Goal: Transaction & Acquisition: Purchase product/service

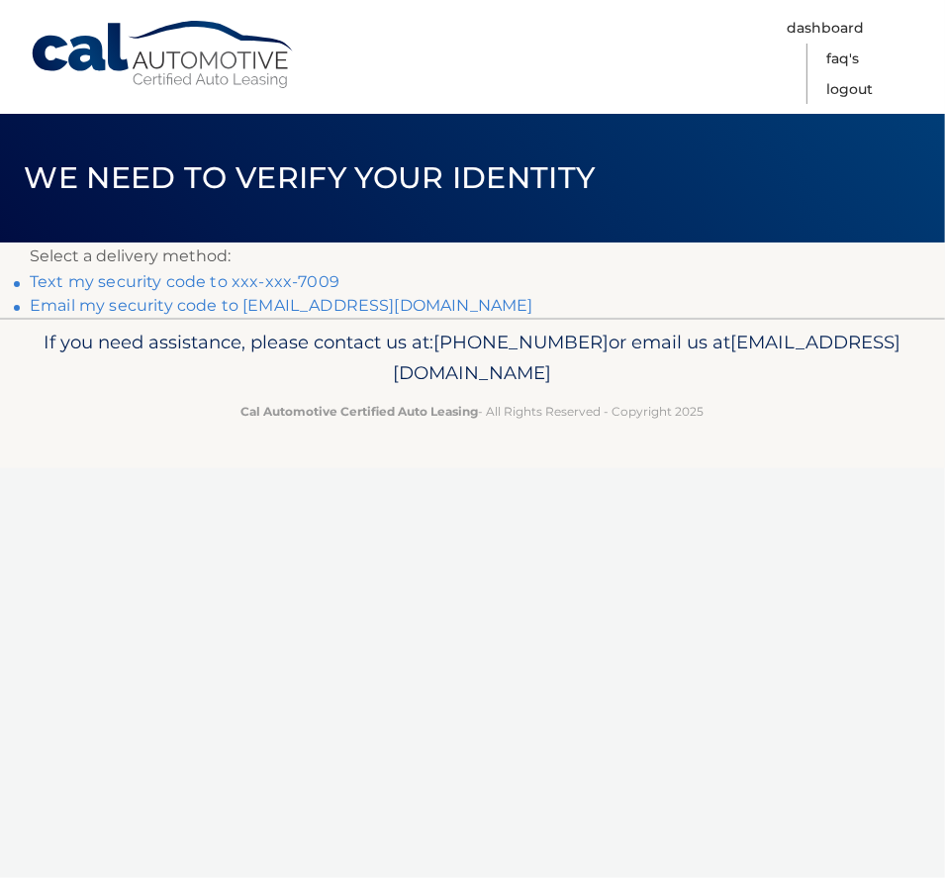
click at [280, 279] on link "Text my security code to xxx-xxx-7009" at bounding box center [185, 281] width 310 height 19
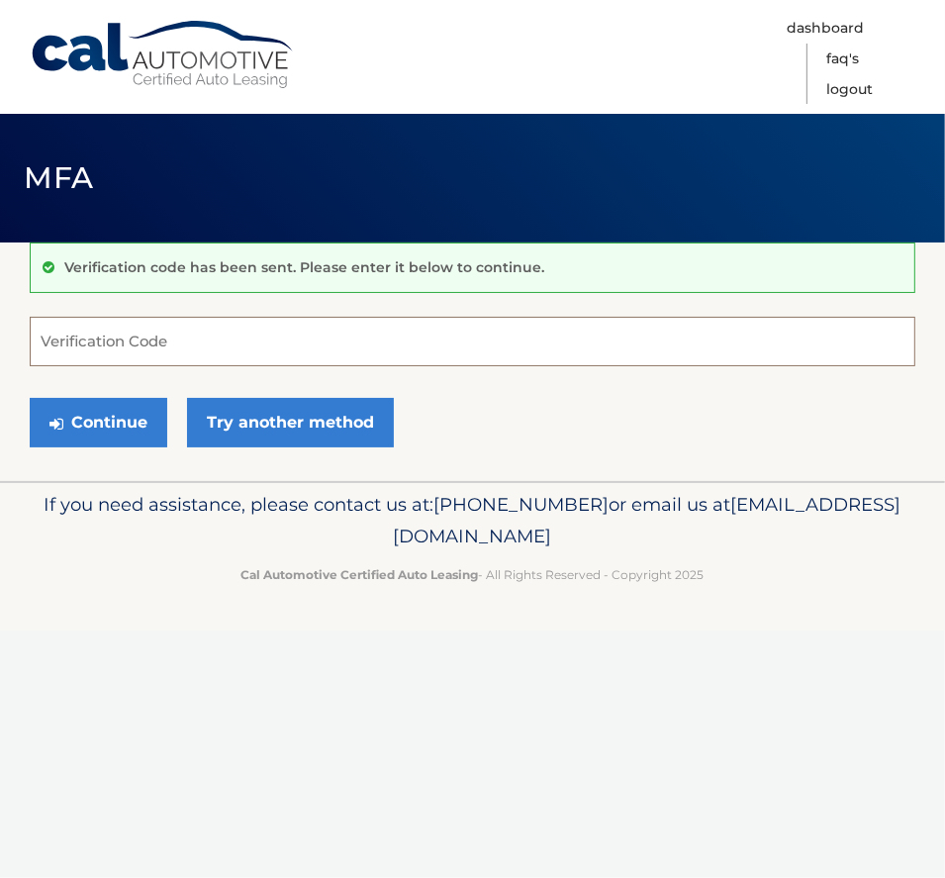
click at [195, 351] on input "Verification Code" at bounding box center [473, 341] width 886 height 49
type input "797935"
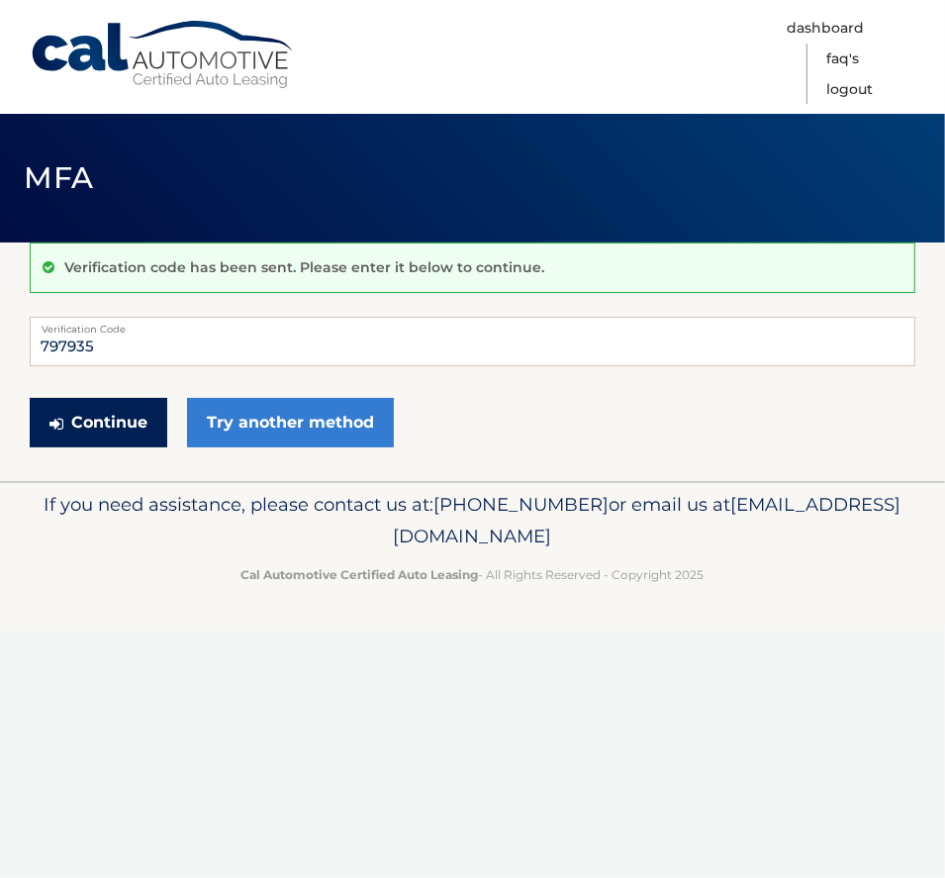
click at [112, 420] on button "Continue" at bounding box center [99, 422] width 138 height 49
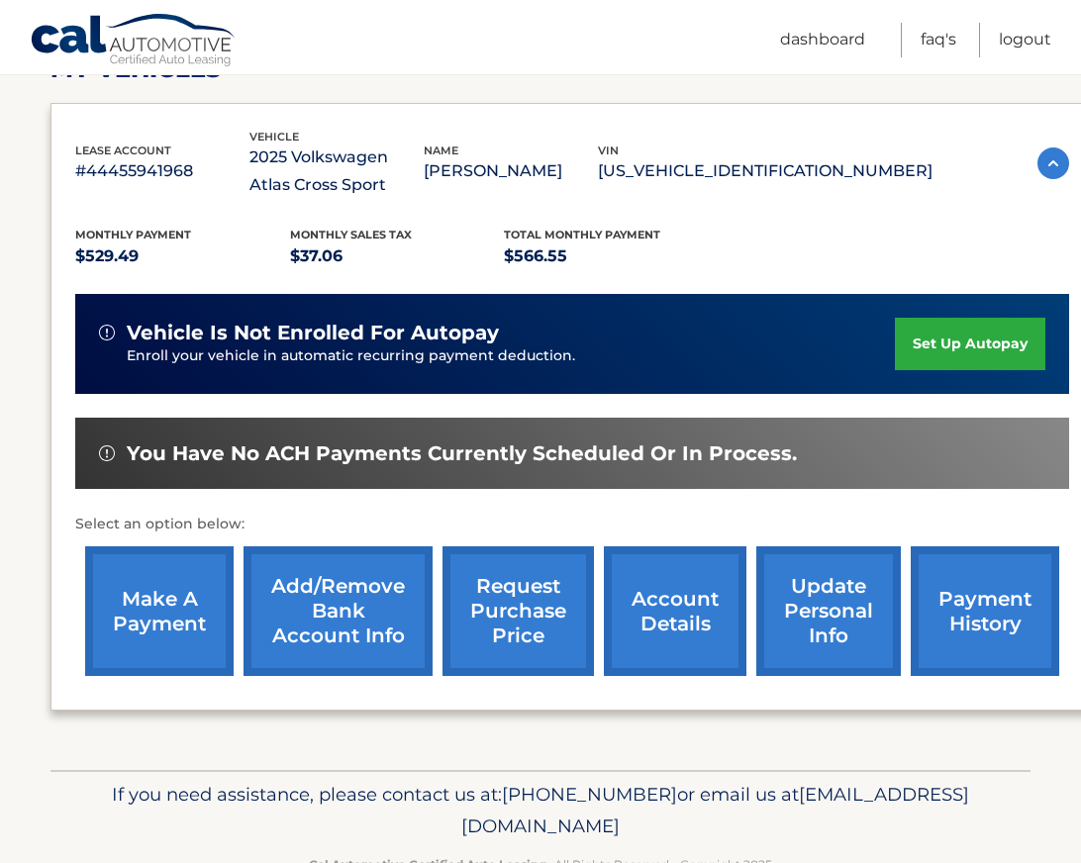
scroll to position [163, 0]
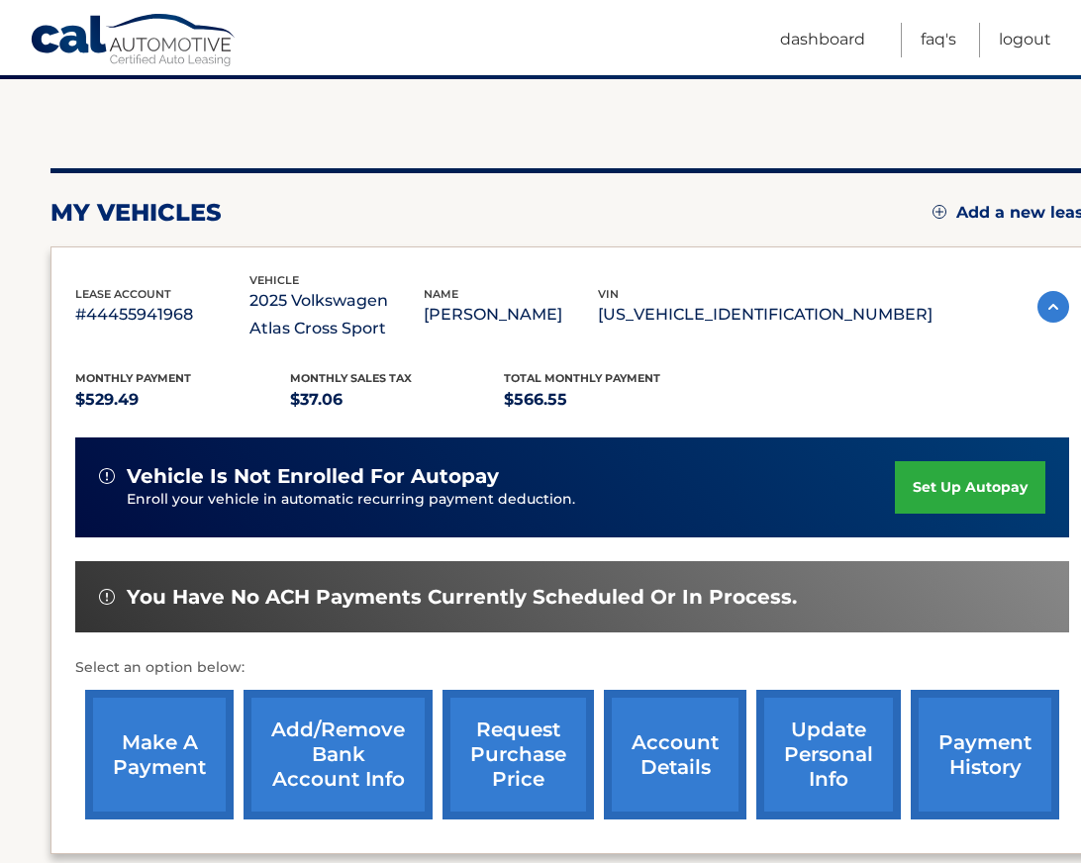
click at [156, 765] on link "make a payment" at bounding box center [159, 755] width 148 height 130
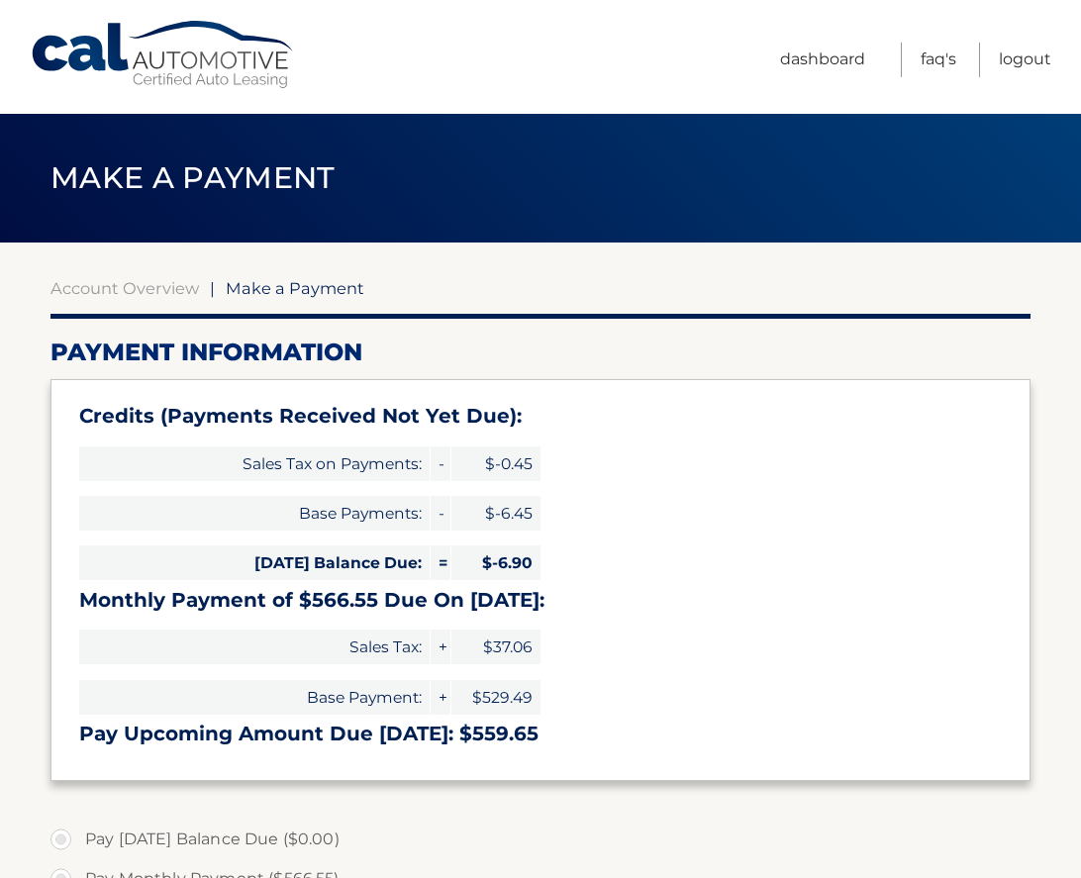
select select "YjAyNmJkZmItNzhlYS00MjllLTllODMtNGI5NzYzMzgzMDg0"
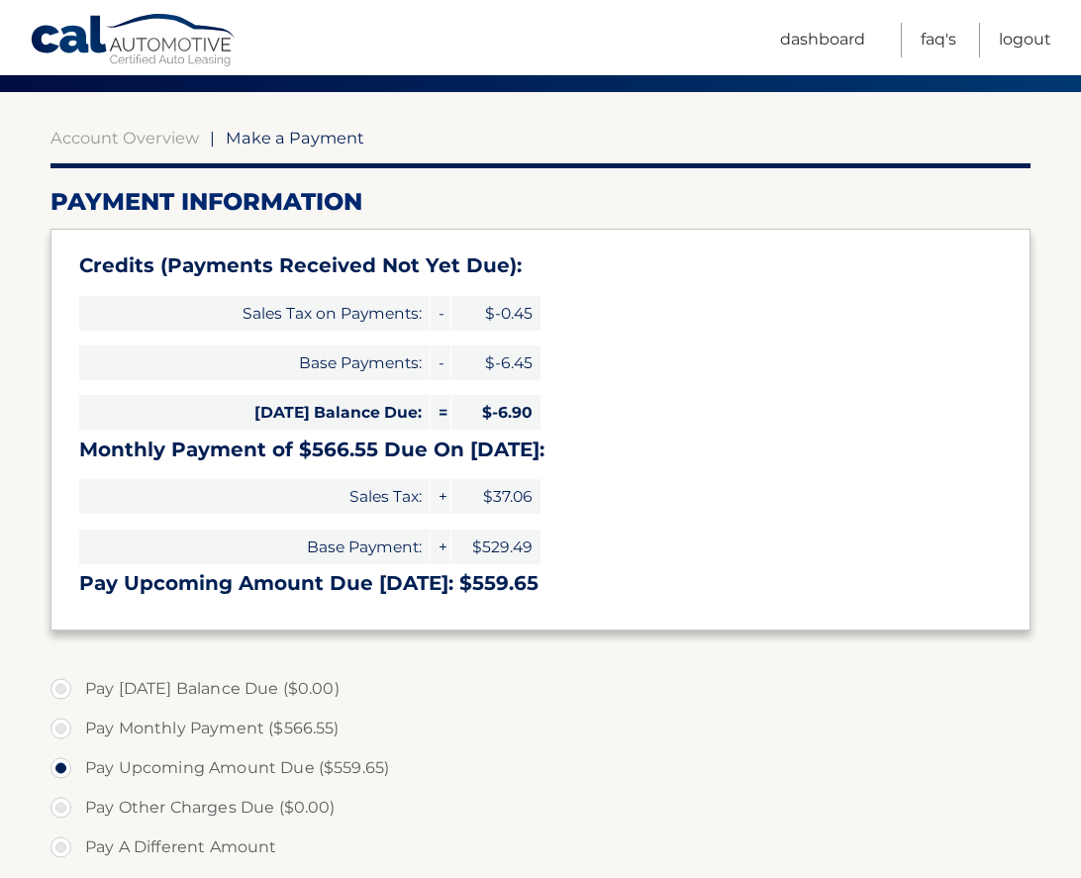
scroll to position [198, 0]
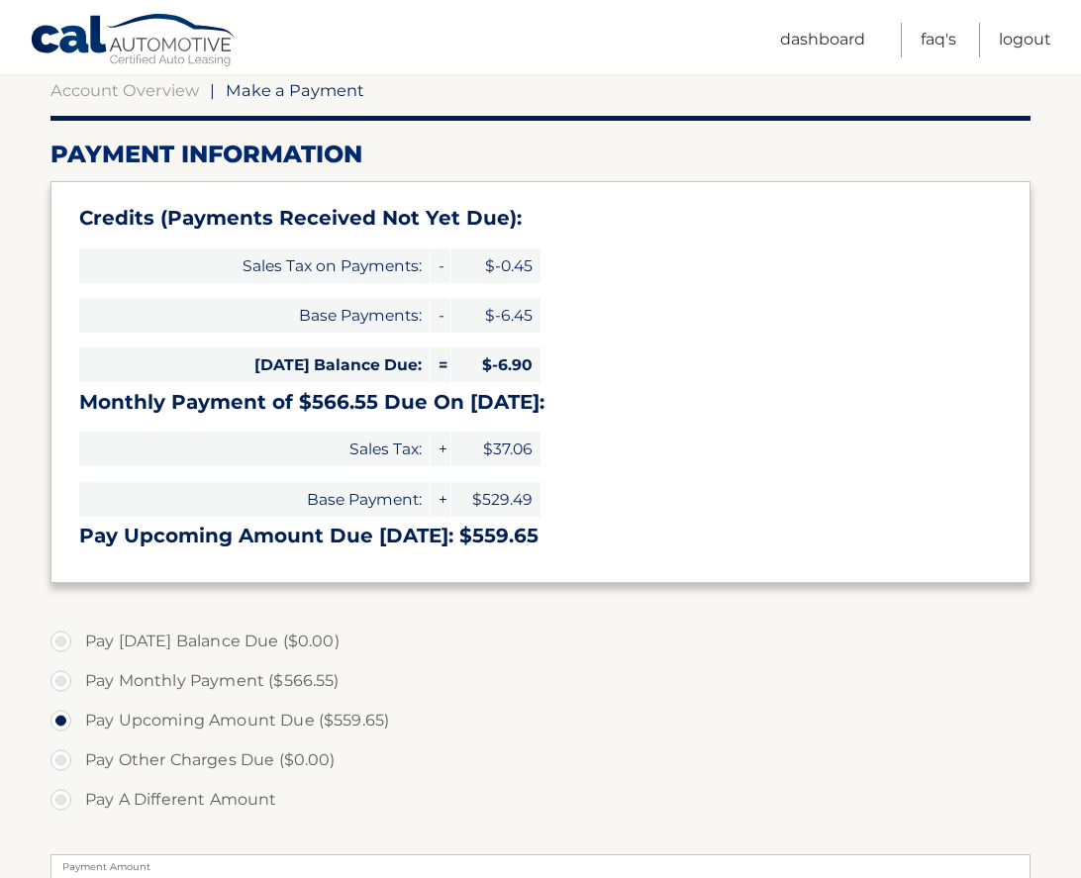
click at [58, 797] on label "Pay A Different Amount" at bounding box center [540, 800] width 980 height 40
click at [58, 797] on input "Pay A Different Amount" at bounding box center [68, 796] width 20 height 32
radio input "true"
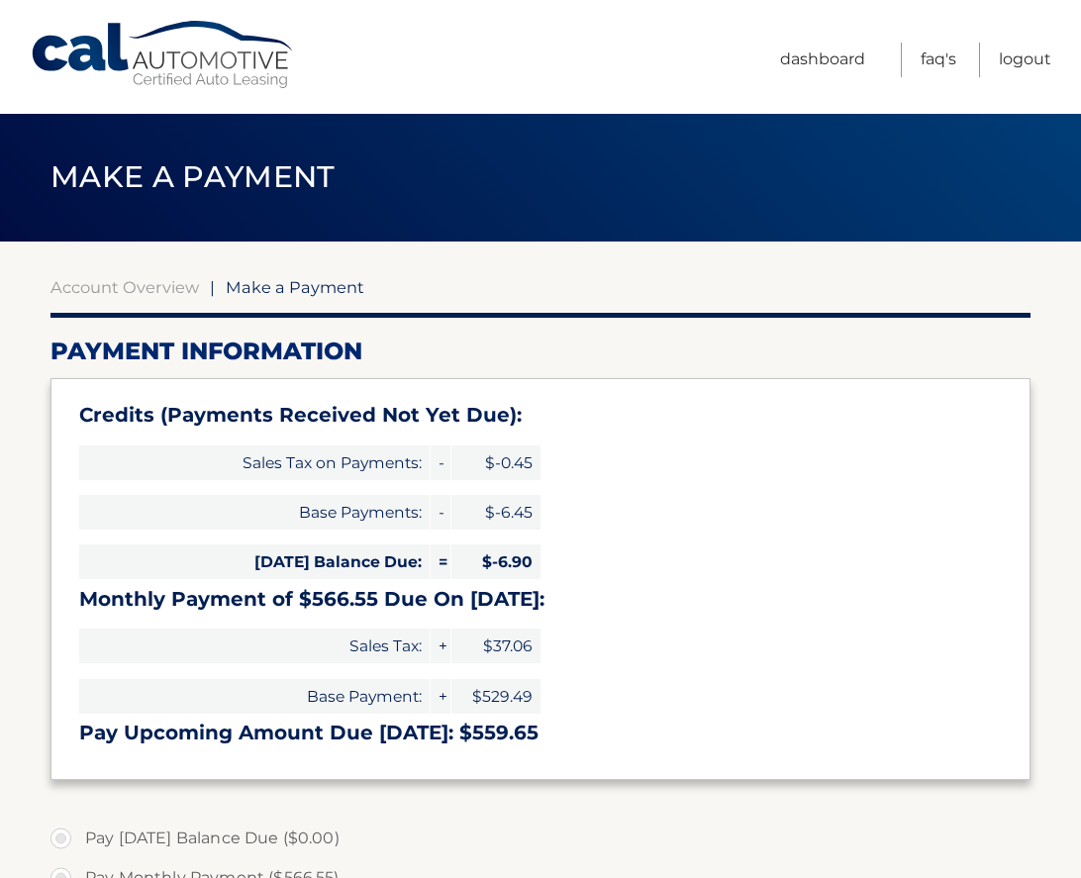
scroll to position [0, 0]
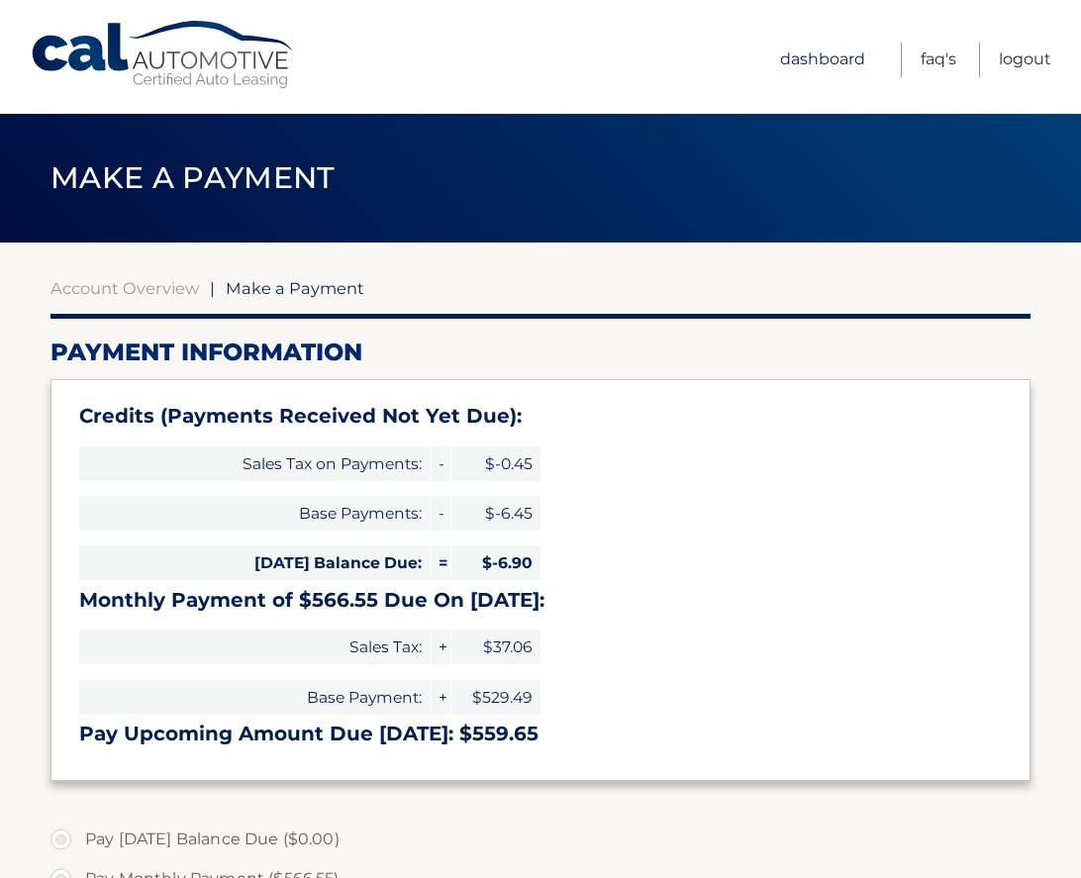
click at [840, 56] on link "Dashboard" at bounding box center [822, 60] width 85 height 35
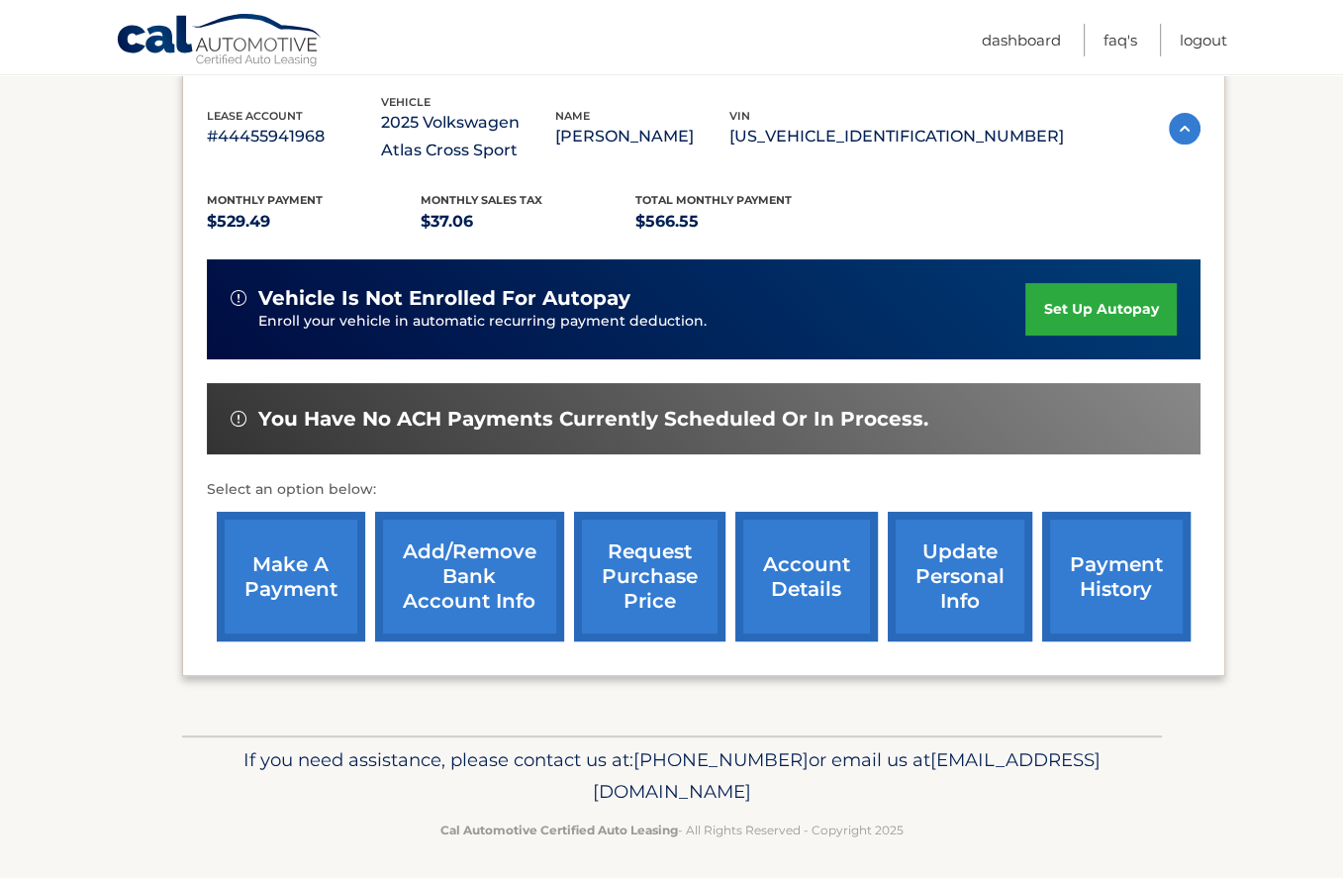
scroll to position [346, 0]
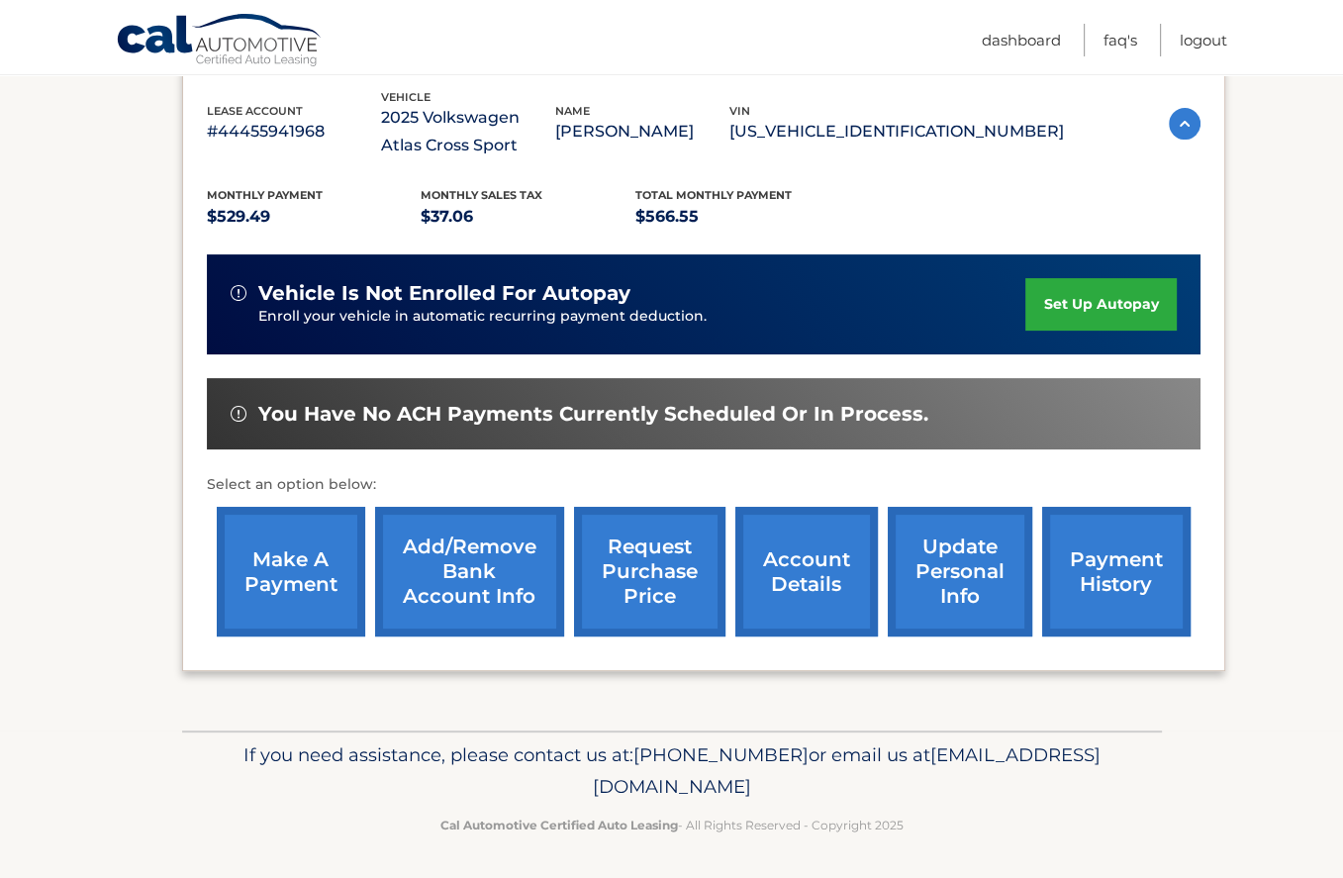
click at [1081, 555] on link "payment history" at bounding box center [1116, 572] width 148 height 130
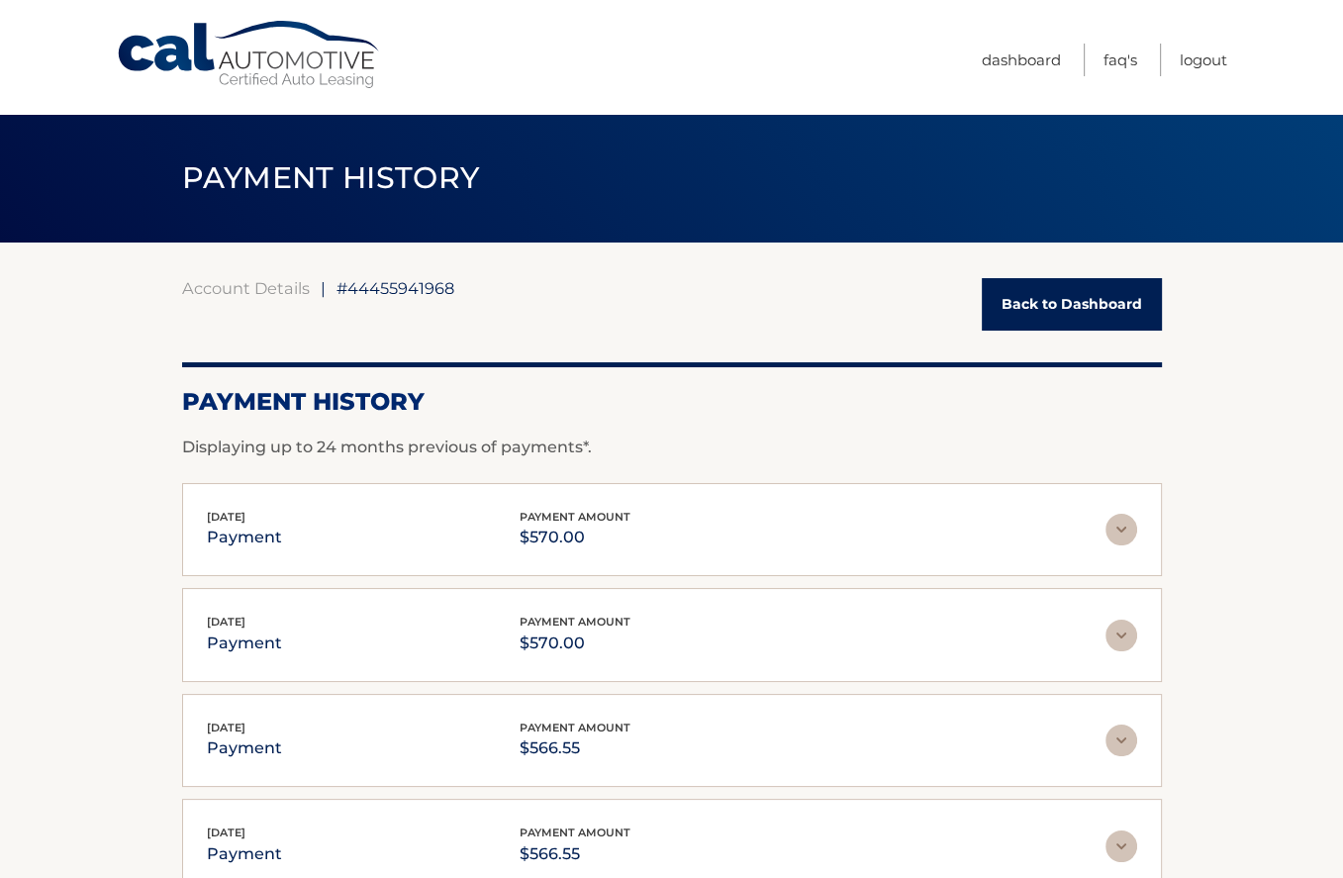
click at [1067, 291] on link "Back to Dashboard" at bounding box center [1072, 304] width 180 height 52
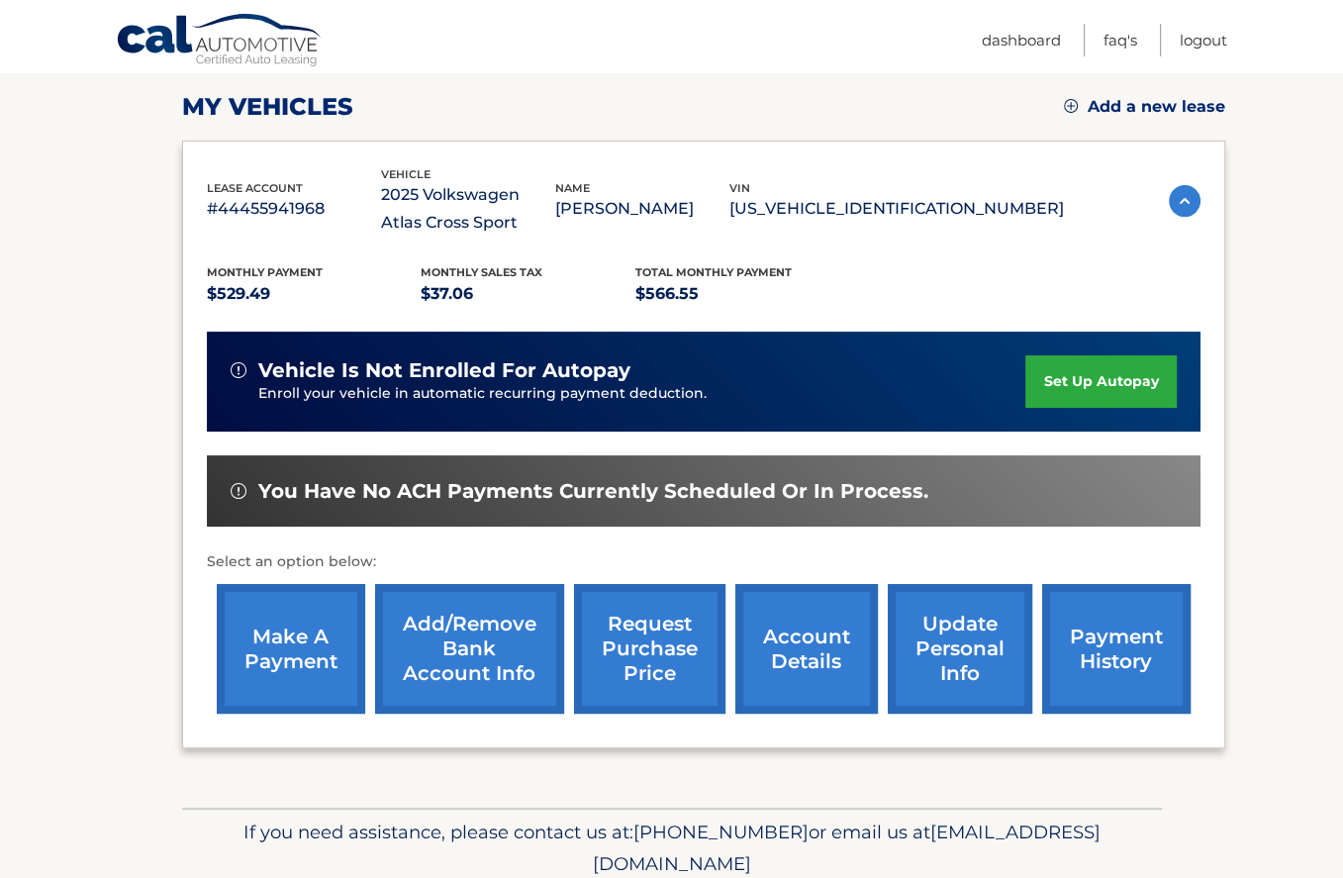
scroll to position [297, 0]
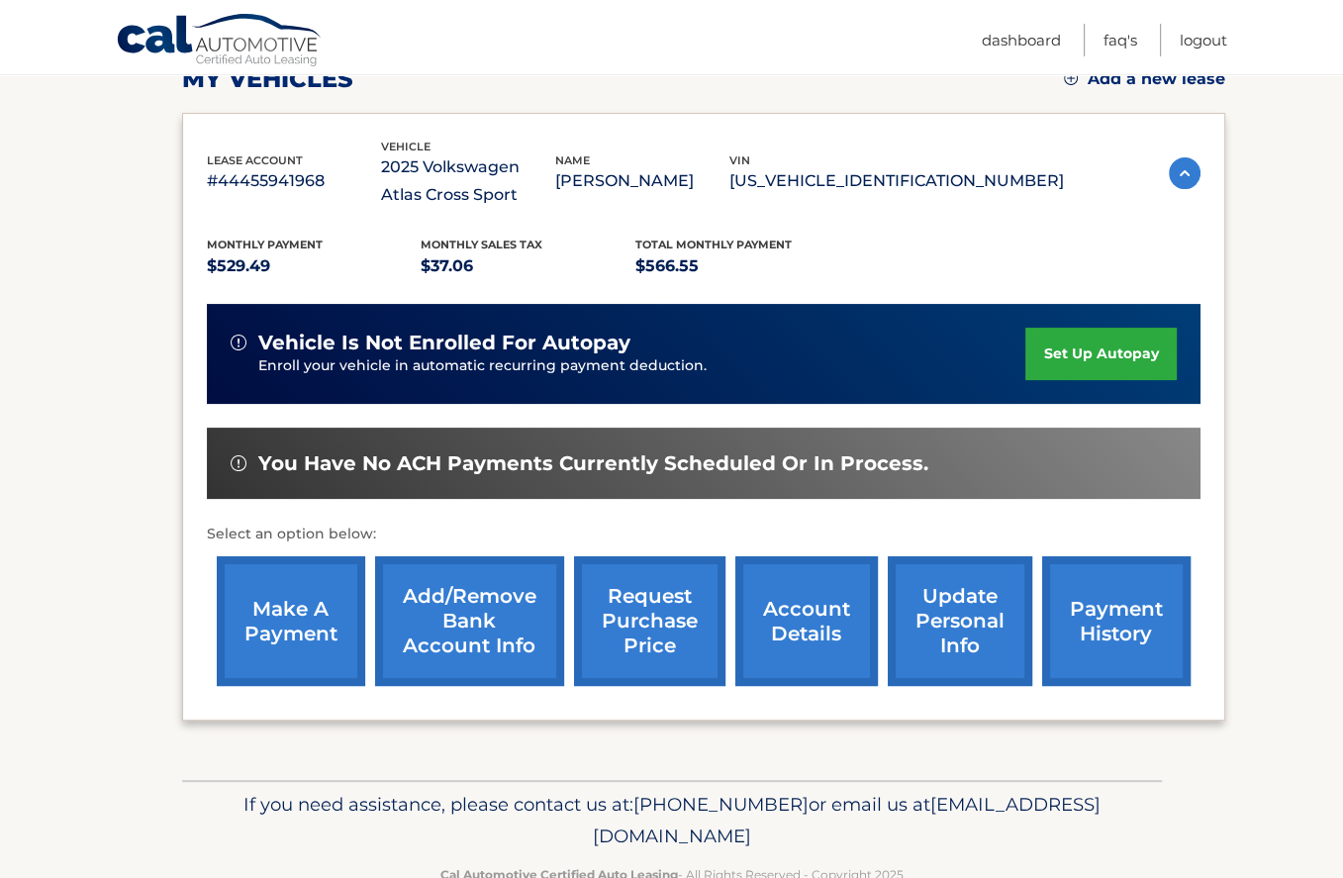
click at [271, 636] on link "make a payment" at bounding box center [291, 621] width 148 height 130
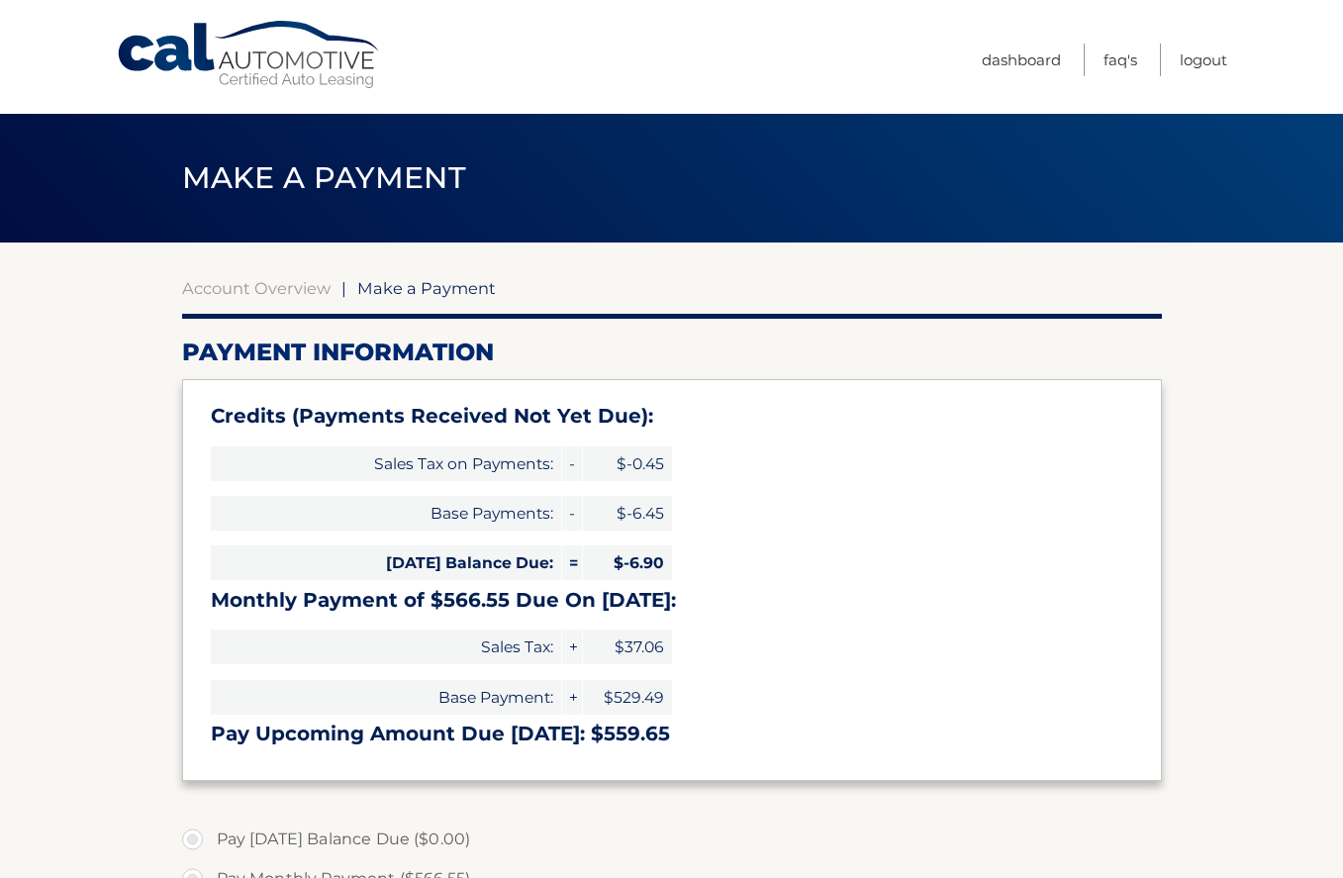
select select "YjAyNmJkZmItNzhlYS00MjllLTllODMtNGI5NzYzMzgzMDg0"
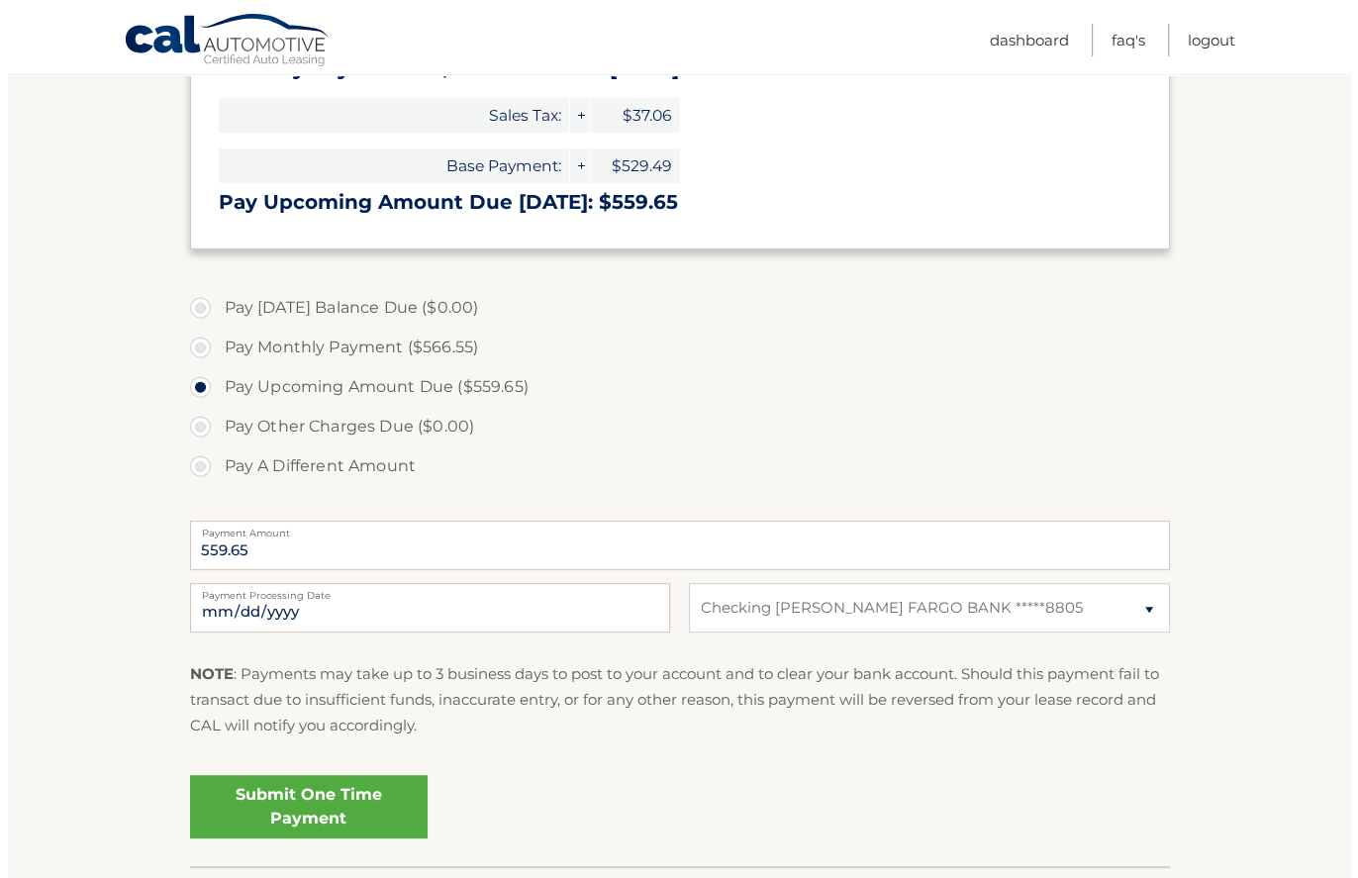
scroll to position [594, 0]
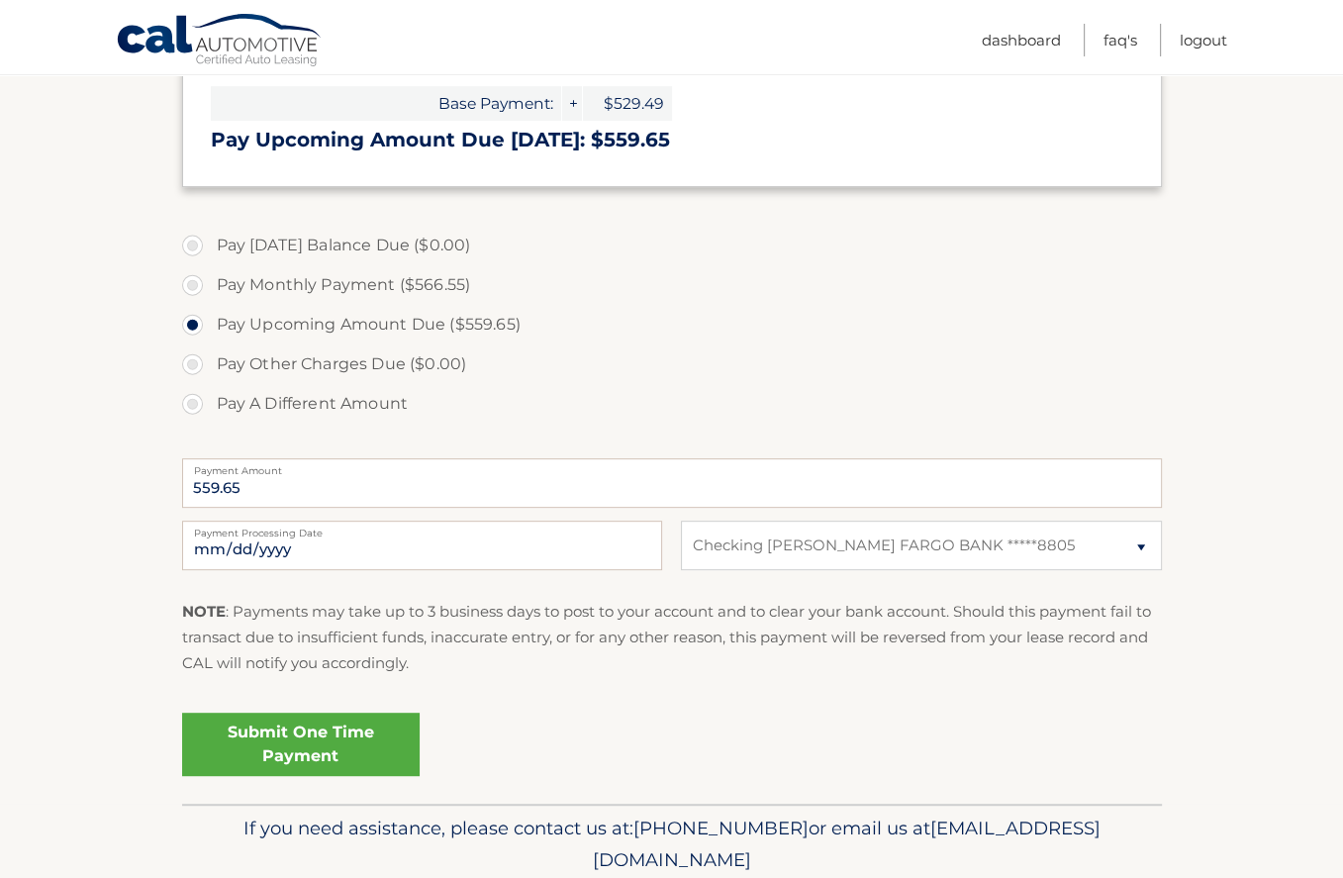
click at [194, 406] on label "Pay A Different Amount" at bounding box center [672, 404] width 980 height 40
click at [194, 406] on input "Pay A Different Amount" at bounding box center [200, 400] width 20 height 32
radio input "true"
click at [328, 490] on input "Payment Amount" at bounding box center [672, 482] width 980 height 49
type input "570"
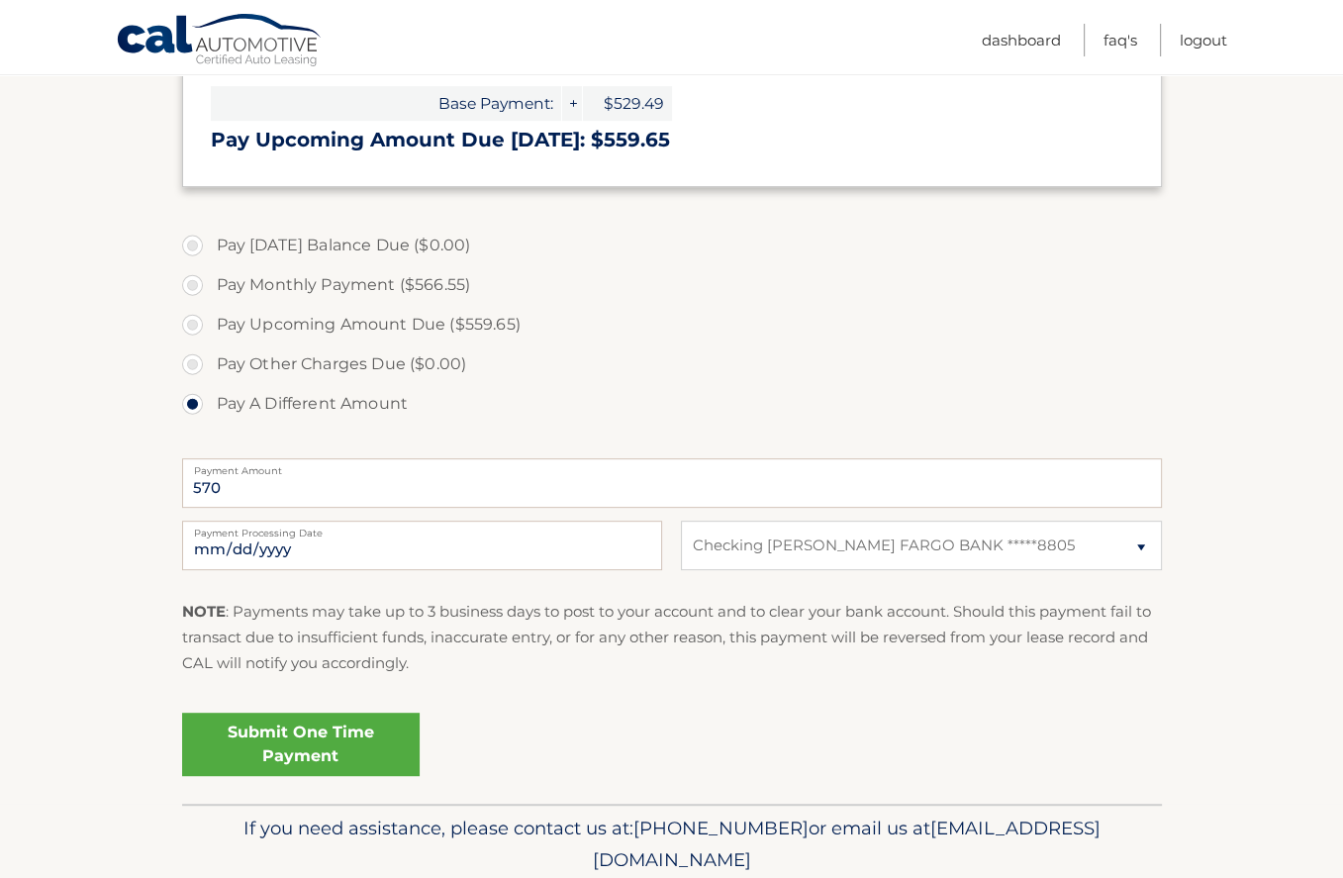
click at [713, 335] on label "Pay Upcoming Amount Due ($559.65)" at bounding box center [672, 325] width 980 height 40
click at [210, 335] on input "Pay Upcoming Amount Due ($559.65)" at bounding box center [200, 321] width 20 height 32
radio input "true"
type input "559.65"
click at [187, 398] on label "Pay A Different Amount" at bounding box center [672, 404] width 980 height 40
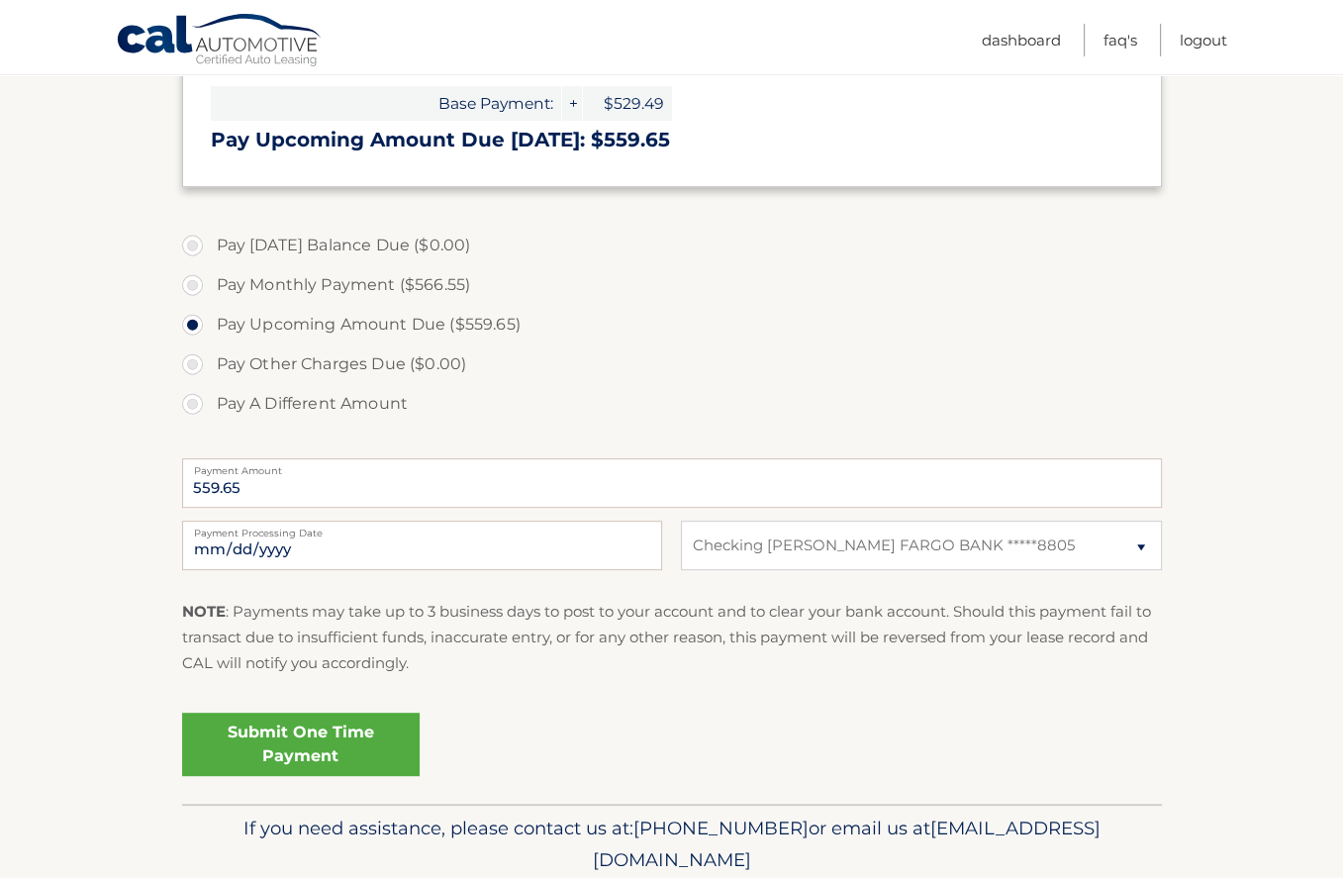
click at [190, 398] on input "Pay A Different Amount" at bounding box center [200, 400] width 20 height 32
radio input "true"
click at [293, 494] on input "Payment Amount" at bounding box center [672, 482] width 980 height 49
type input "570"
click at [107, 718] on section "Account Overview | Make a Payment Payment Information Credits (Payments Receive…" at bounding box center [671, 226] width 1343 height 1155
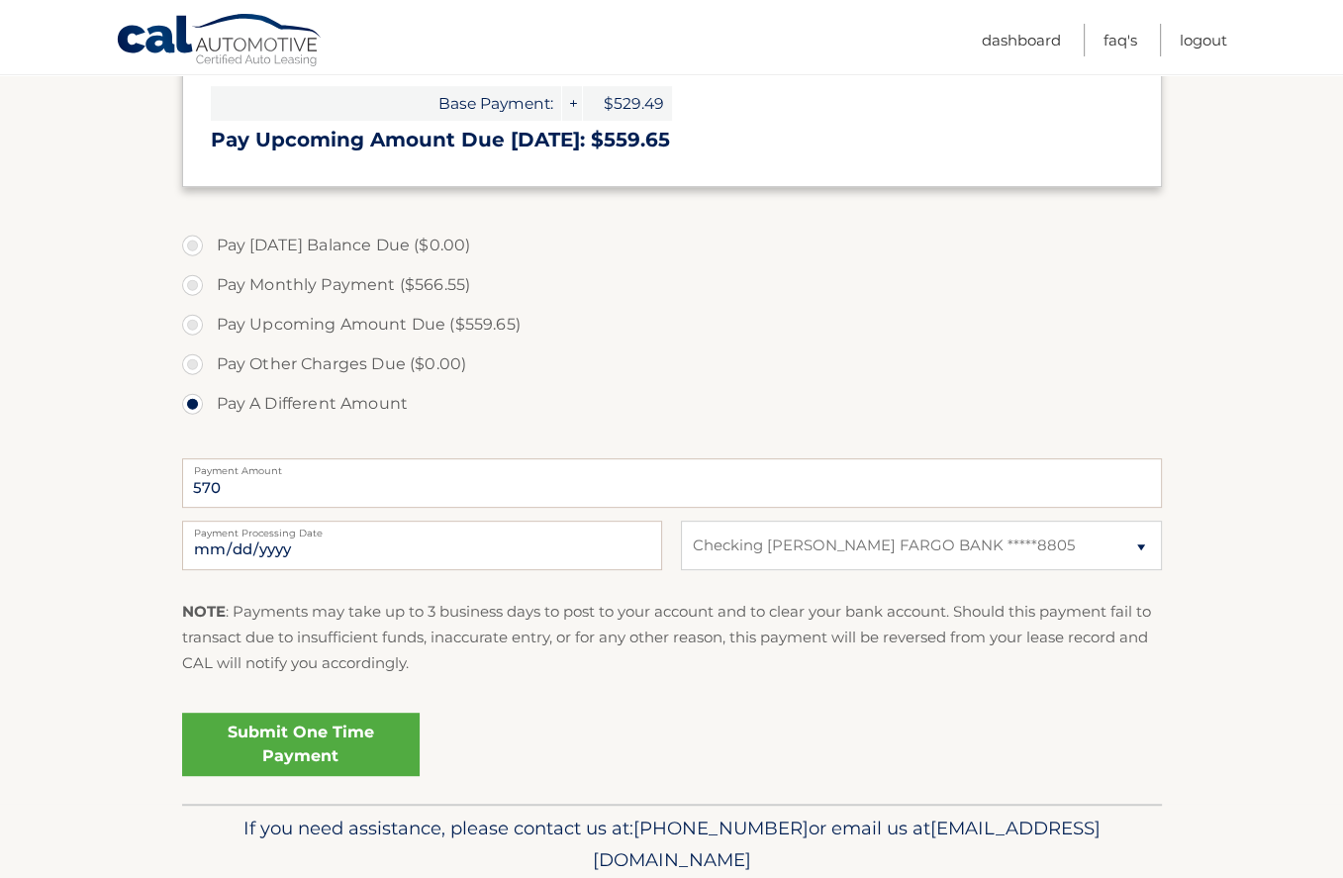
click at [268, 743] on link "Submit One Time Payment" at bounding box center [300, 743] width 237 height 63
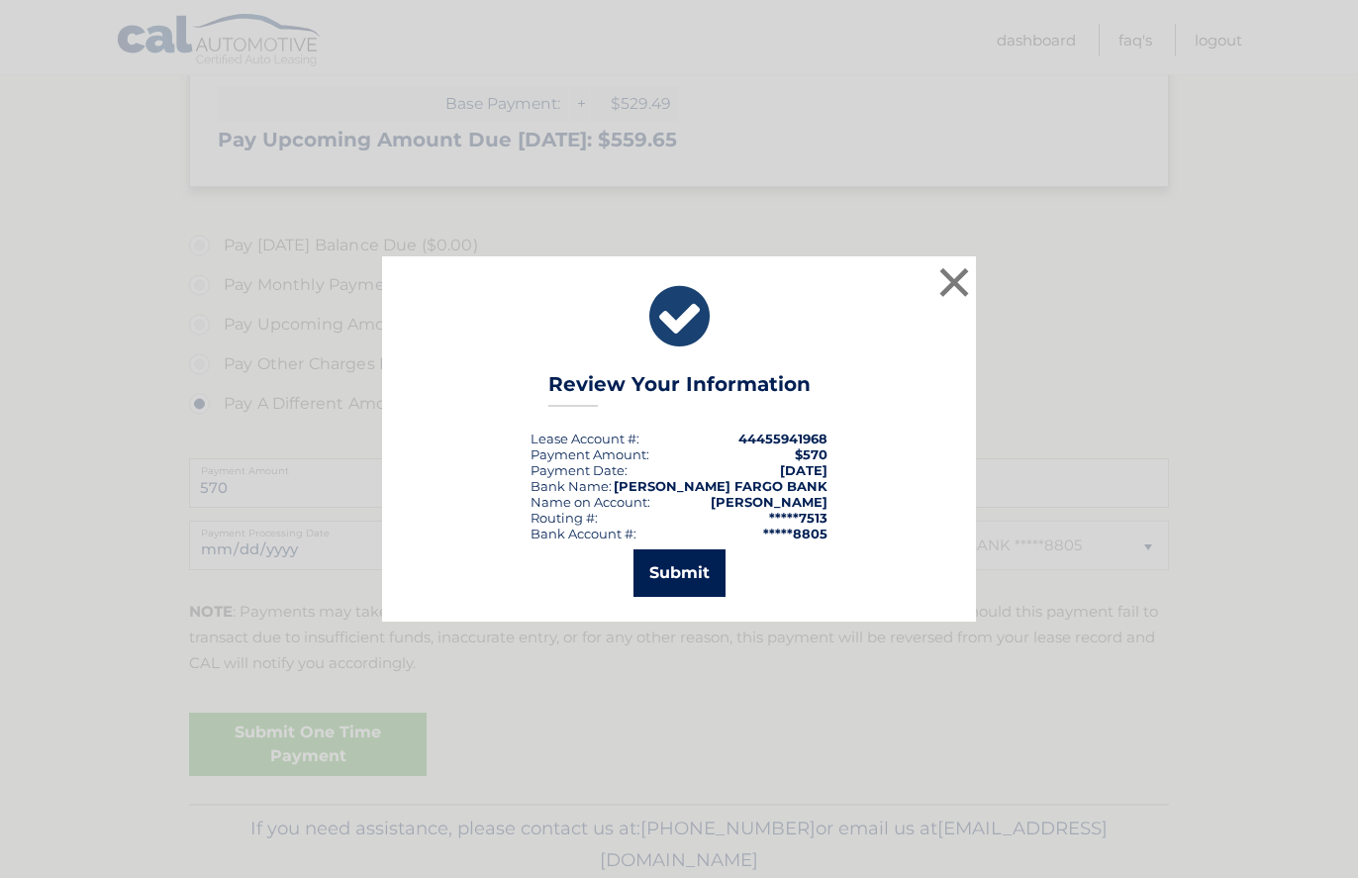
click at [698, 571] on button "Submit" at bounding box center [679, 572] width 92 height 47
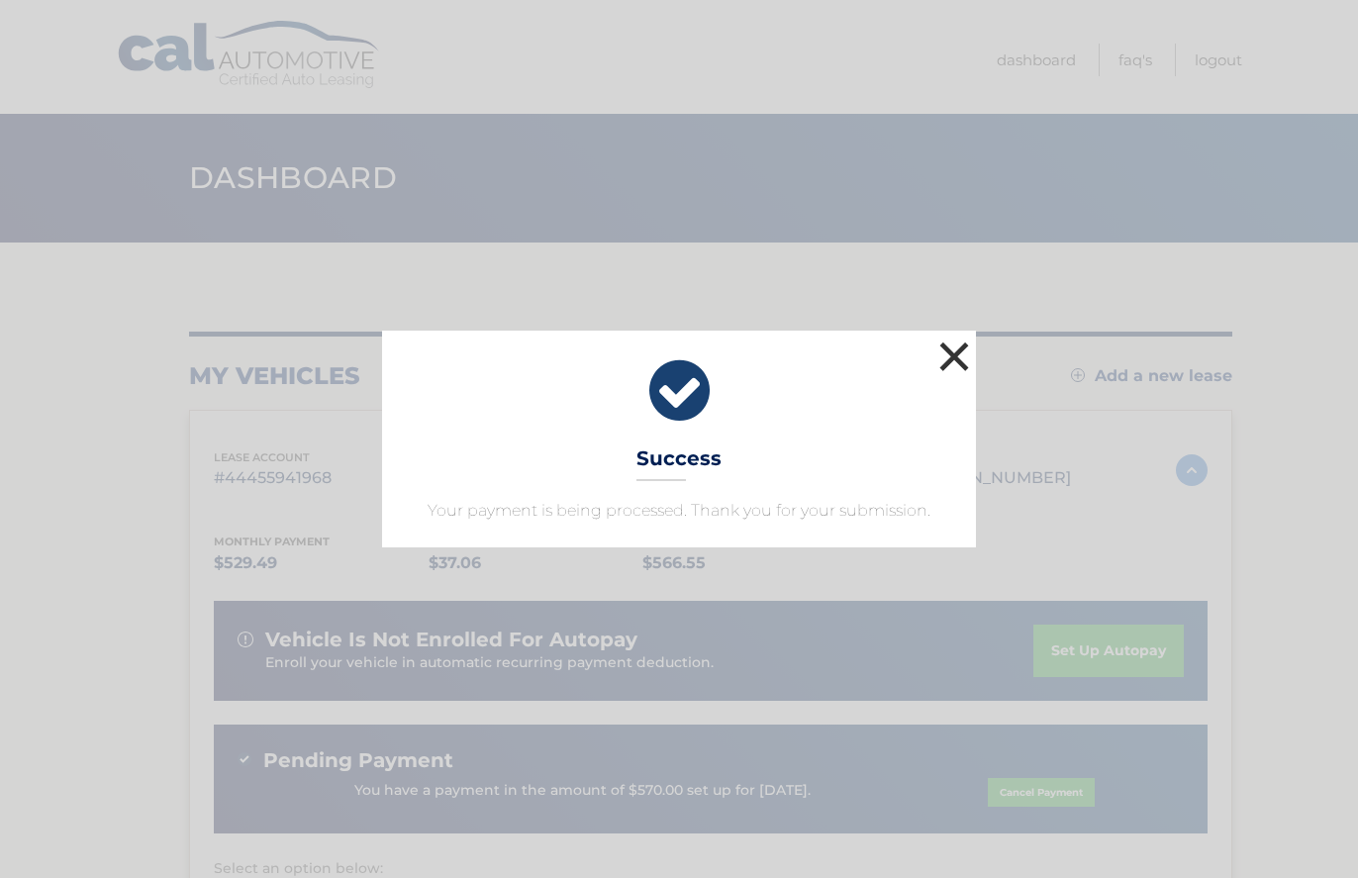
click at [958, 358] on button "×" at bounding box center [954, 356] width 40 height 40
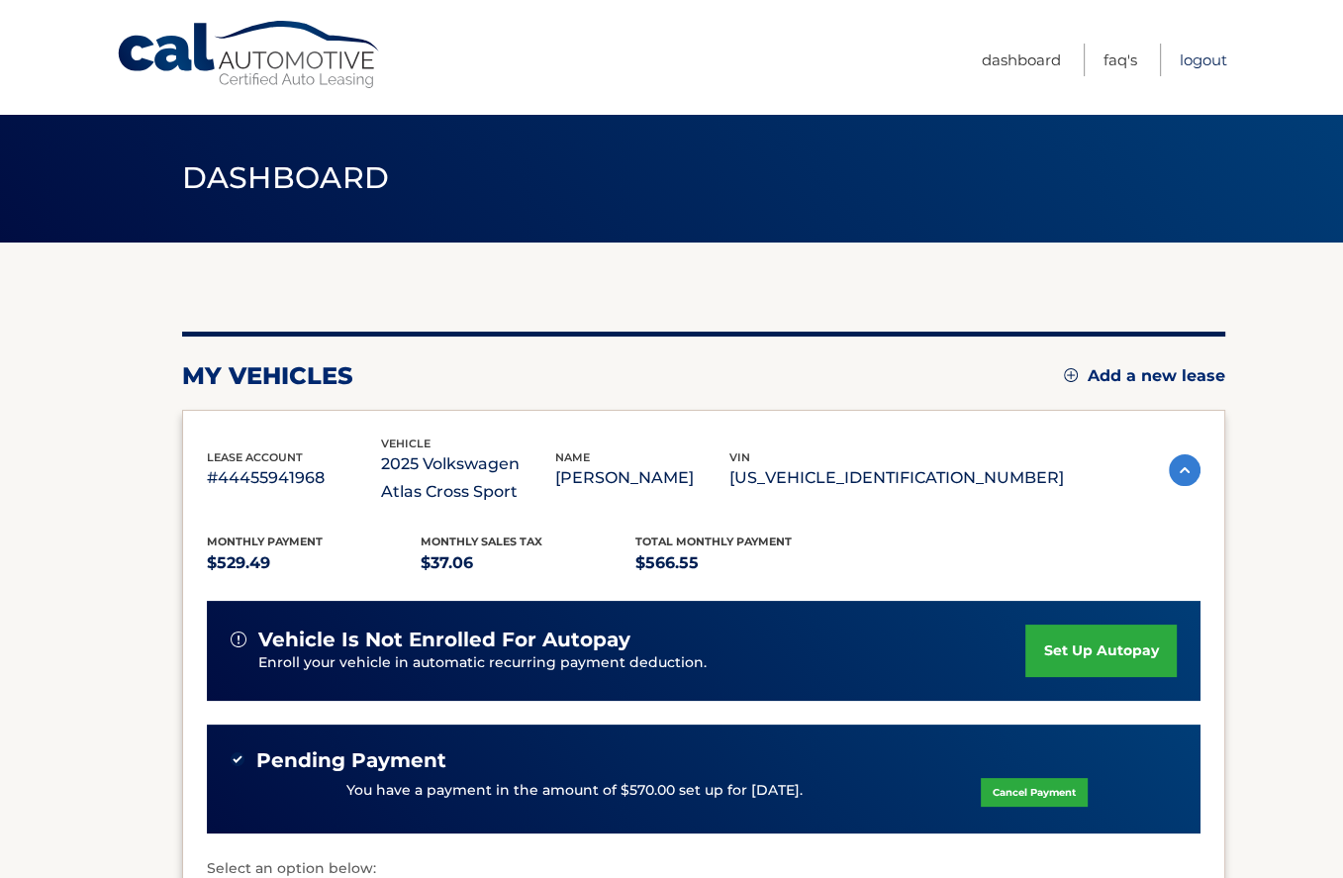
click at [1185, 67] on link "Logout" at bounding box center [1202, 60] width 47 height 33
